Goal: Find specific fact: Find specific fact

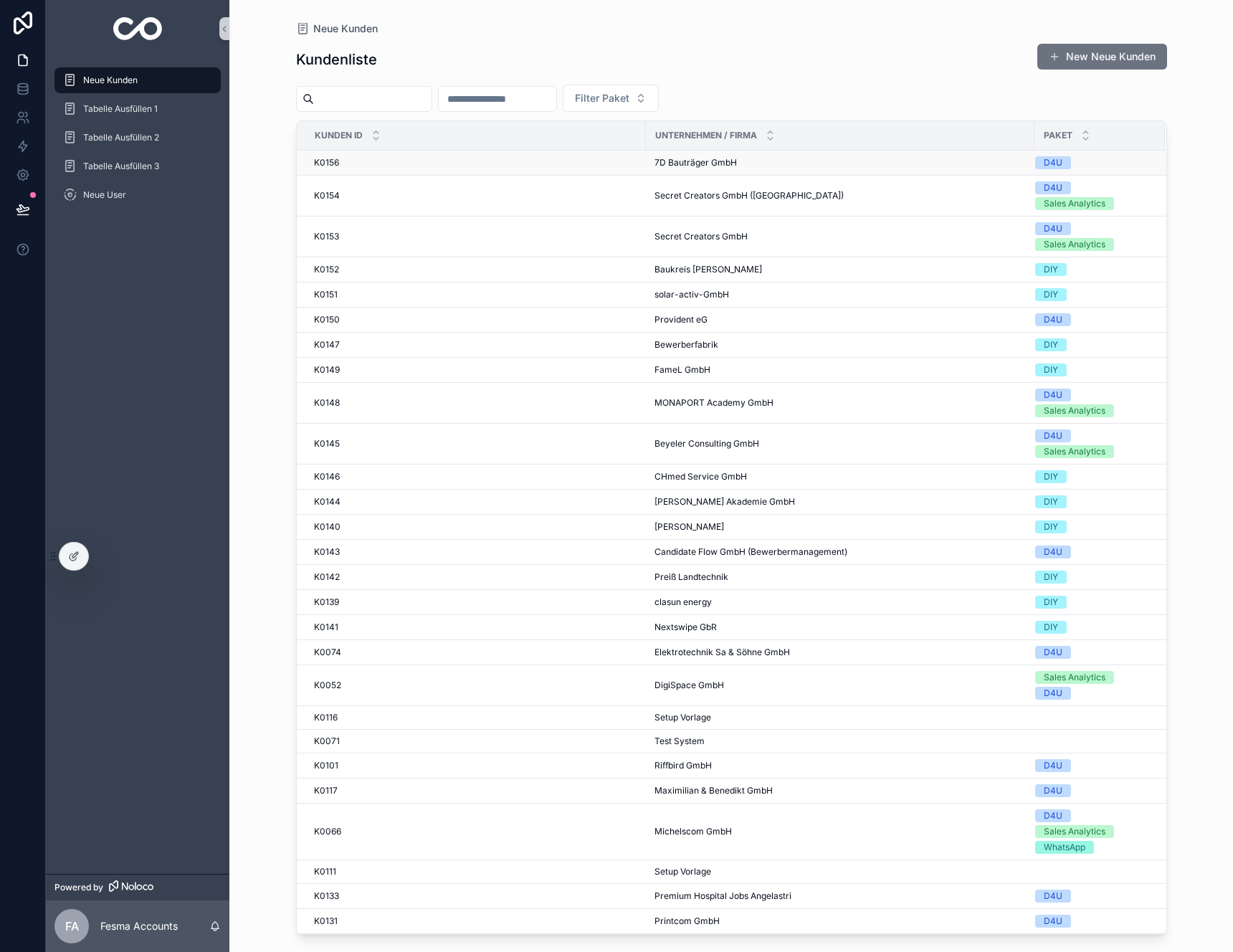
click at [345, 167] on div "K0156 K0156" at bounding box center [475, 162] width 324 height 11
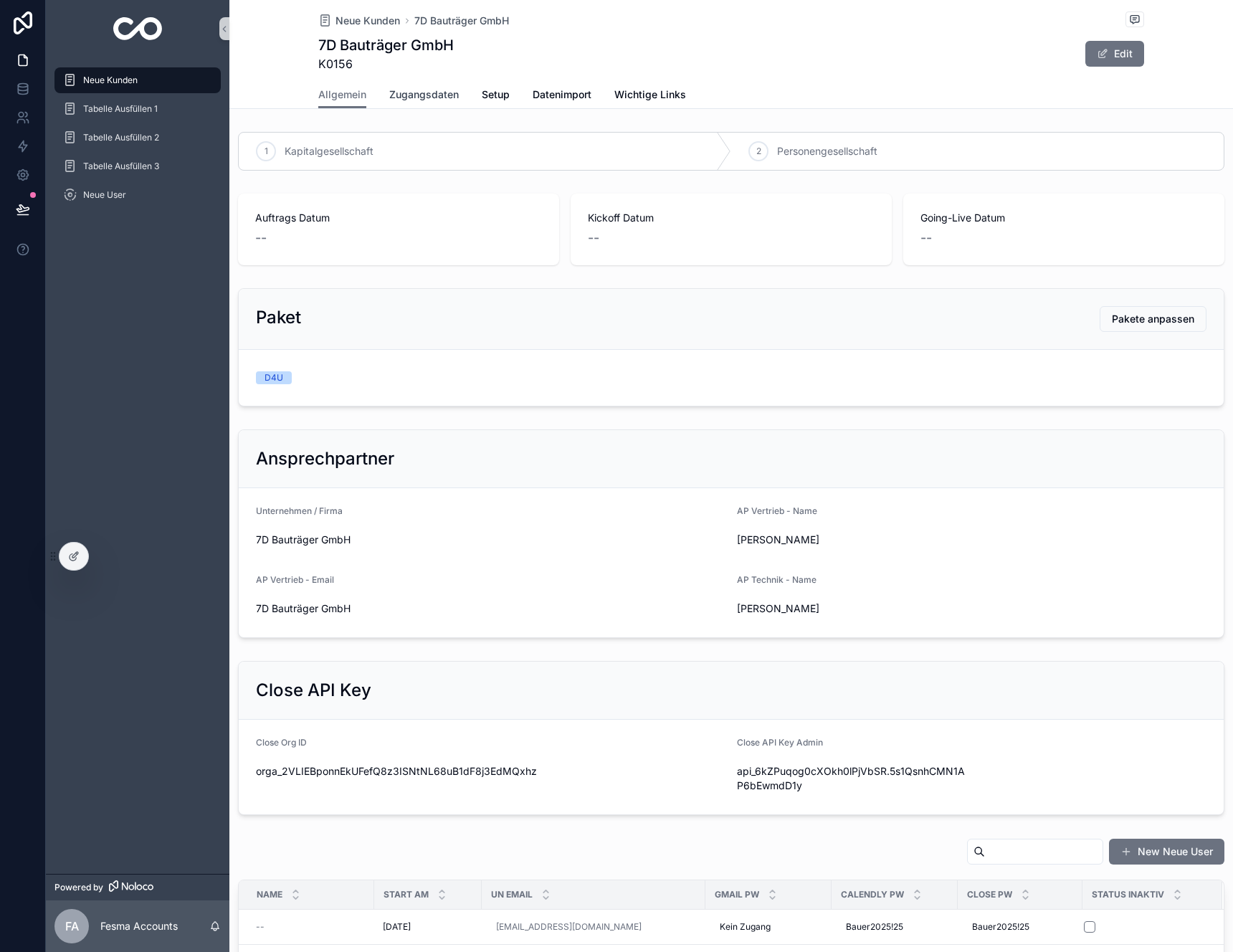
click at [421, 103] on link "Zugangsdaten" at bounding box center [424, 95] width 69 height 29
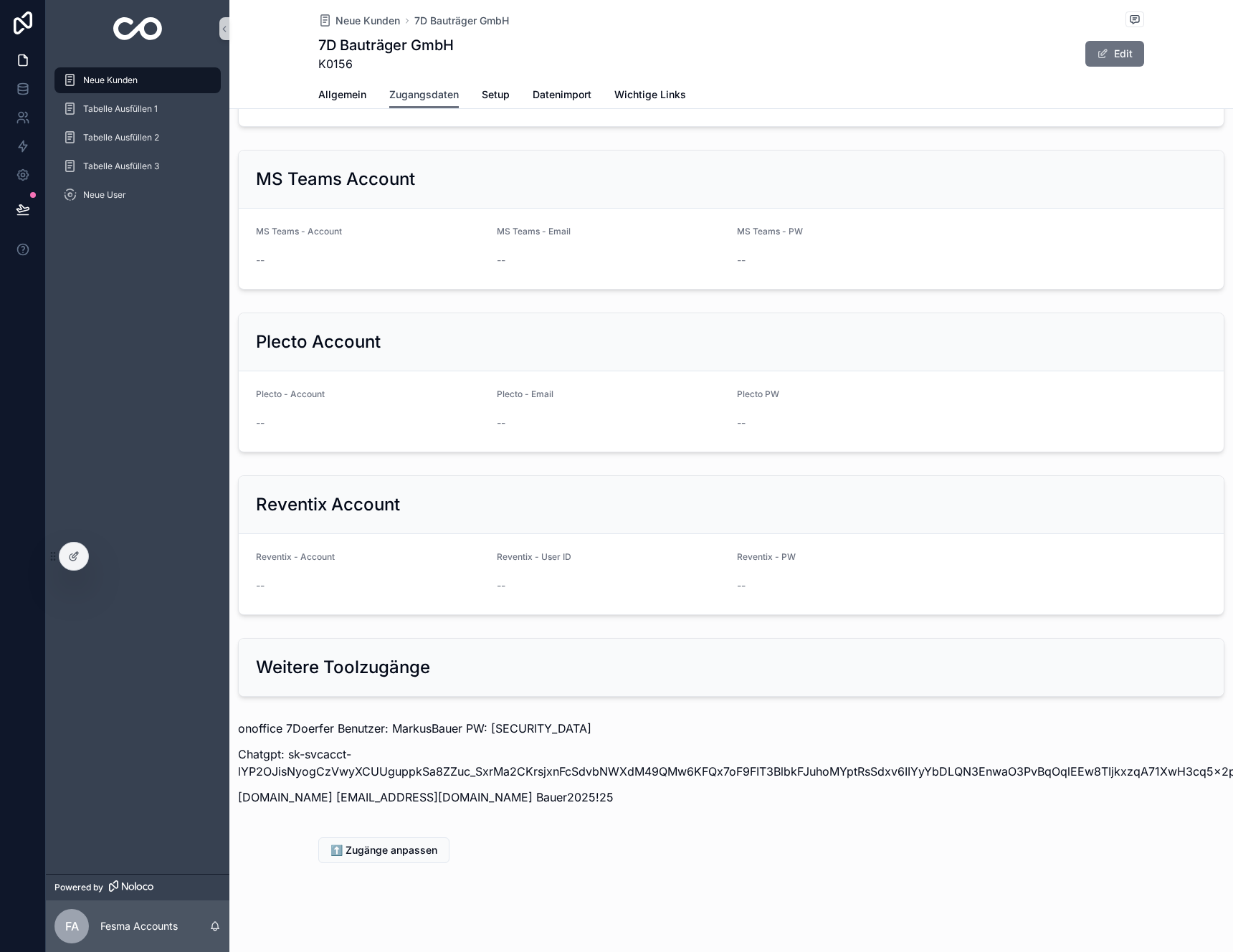
scroll to position [1173, 0]
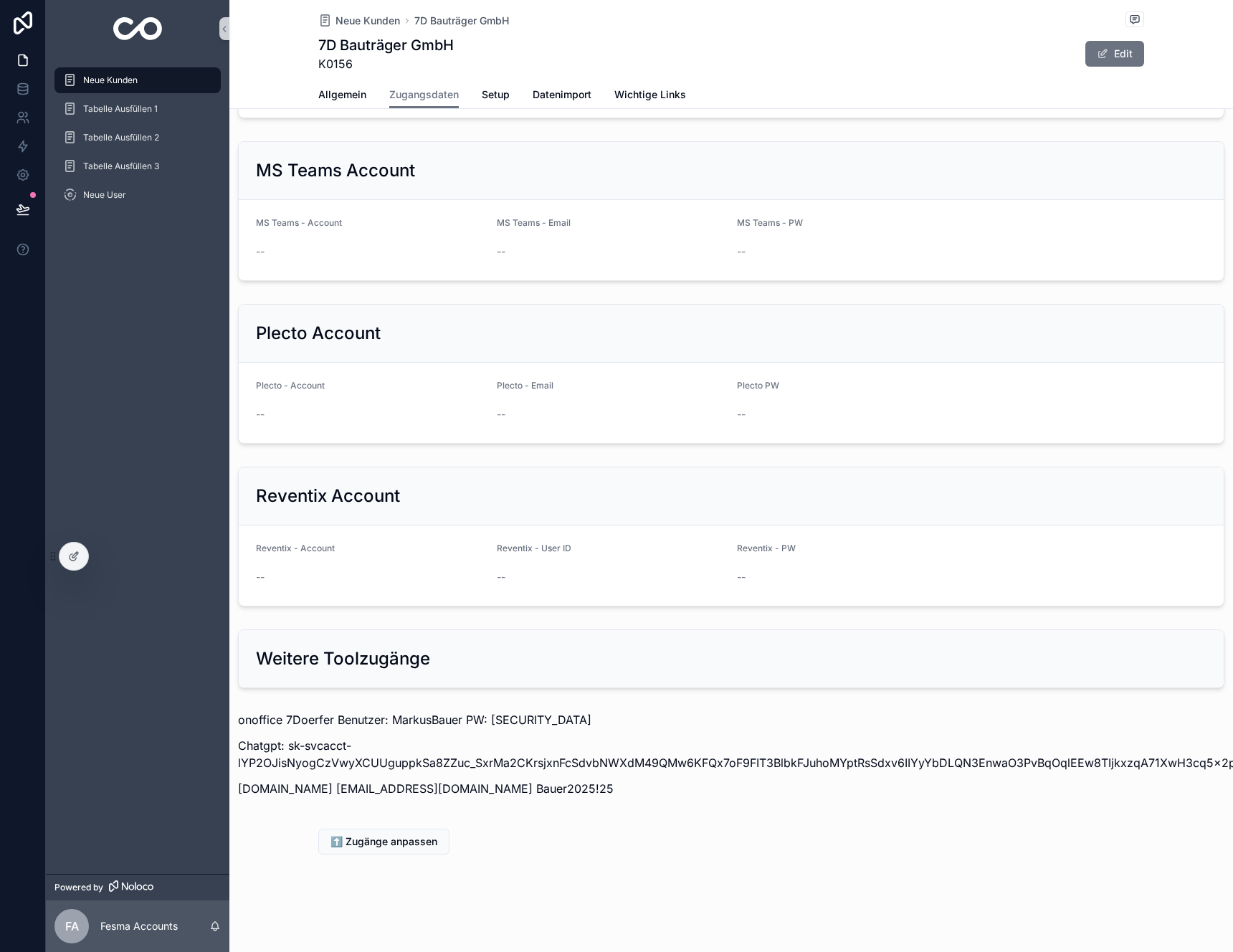
click at [322, 717] on p "onoffice 7Doerfer Benutzer: MarkusBauer PW: [SECURITY_DATA]" at bounding box center [731, 720] width 987 height 17
copy p "7Doerfer"
click at [403, 719] on p "onoffice 7Doerfer Benutzer: MarkusBauer PW: [SECURITY_DATA]" at bounding box center [731, 720] width 987 height 17
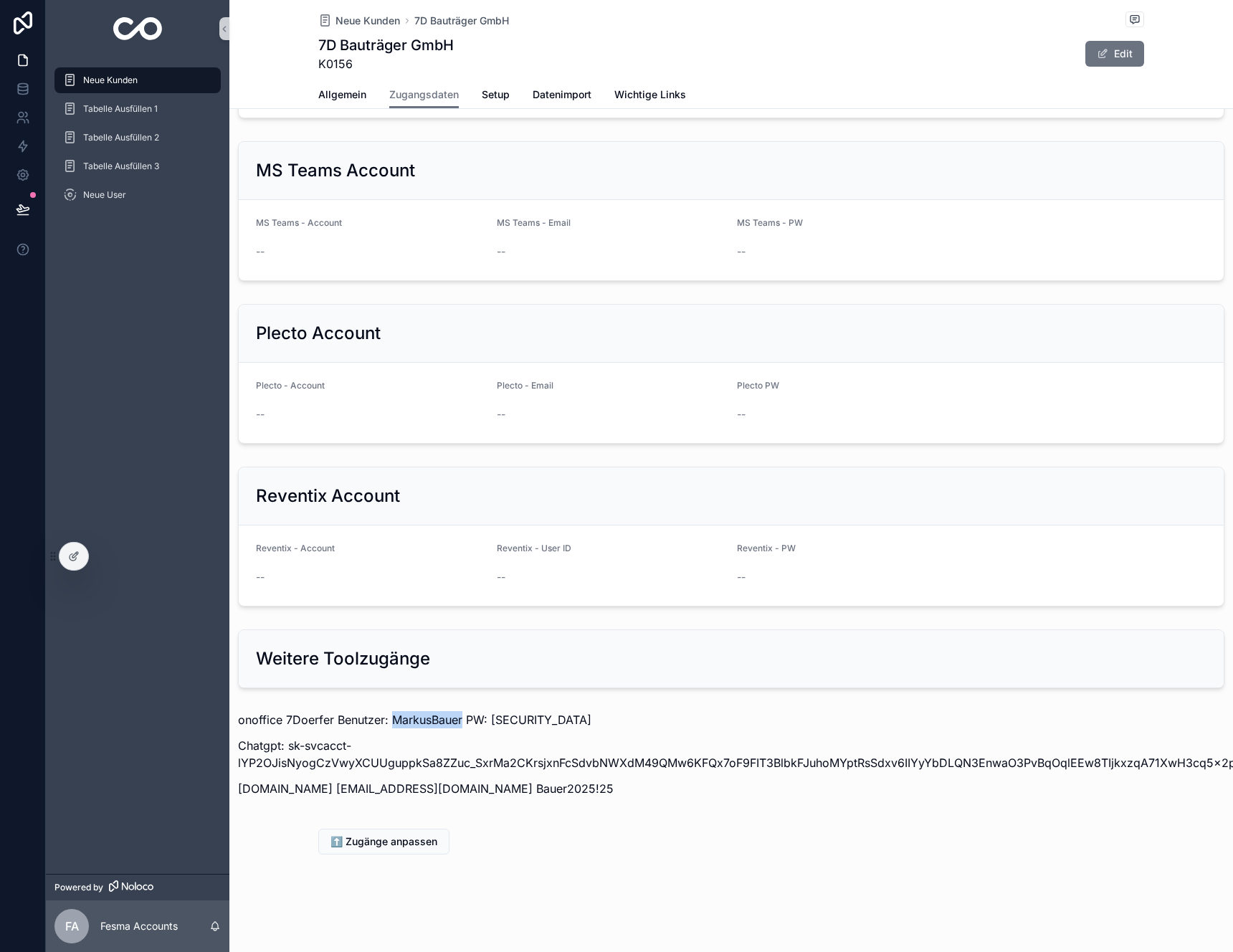
copy p "MarkusBauer"
click at [518, 720] on p "onoffice 7Doerfer Benutzer: MarkusBauer PW: [SECURITY_DATA]" at bounding box center [731, 720] width 987 height 17
copy p "mb123456"
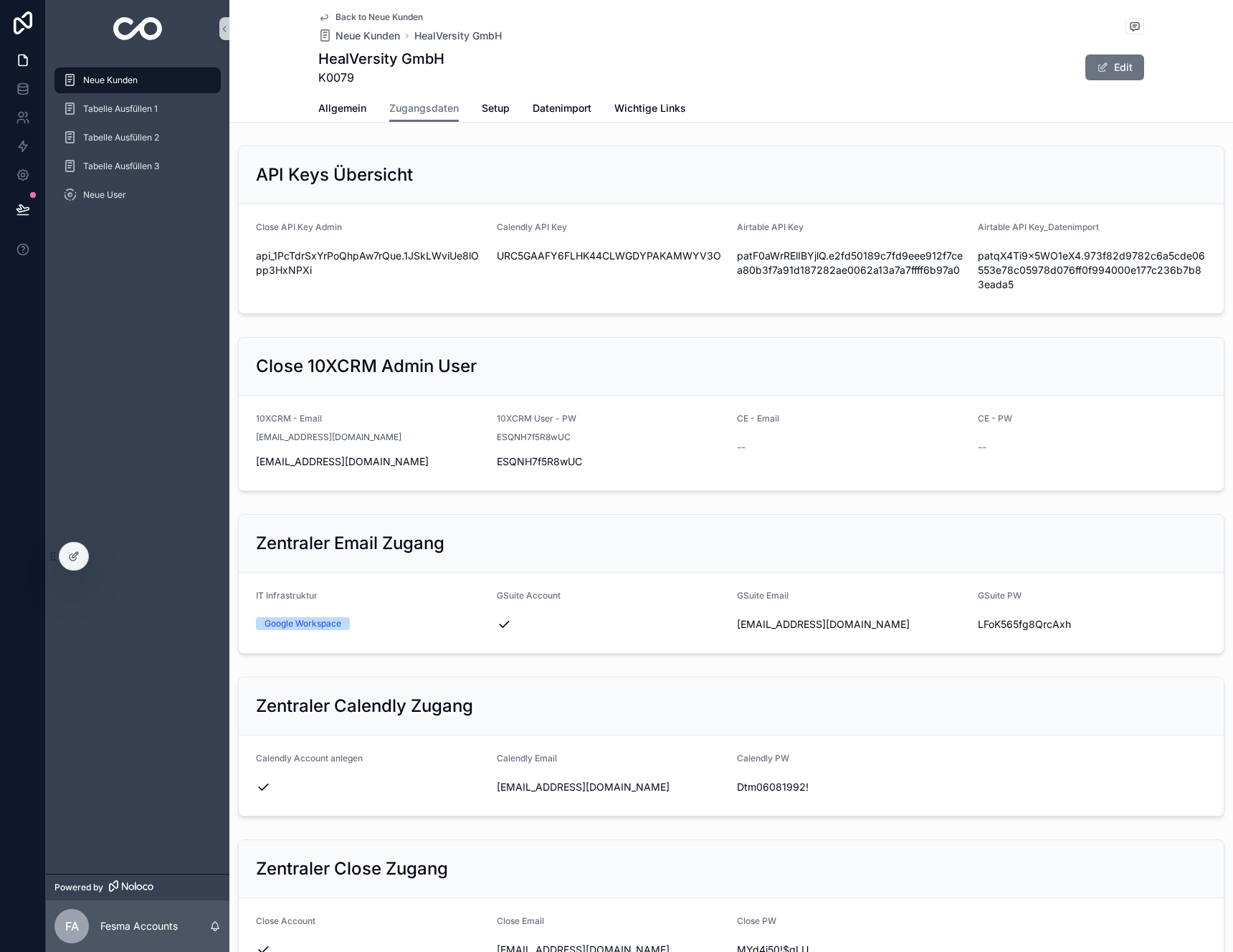
scroll to position [1505, 0]
